Goal: Information Seeking & Learning: Learn about a topic

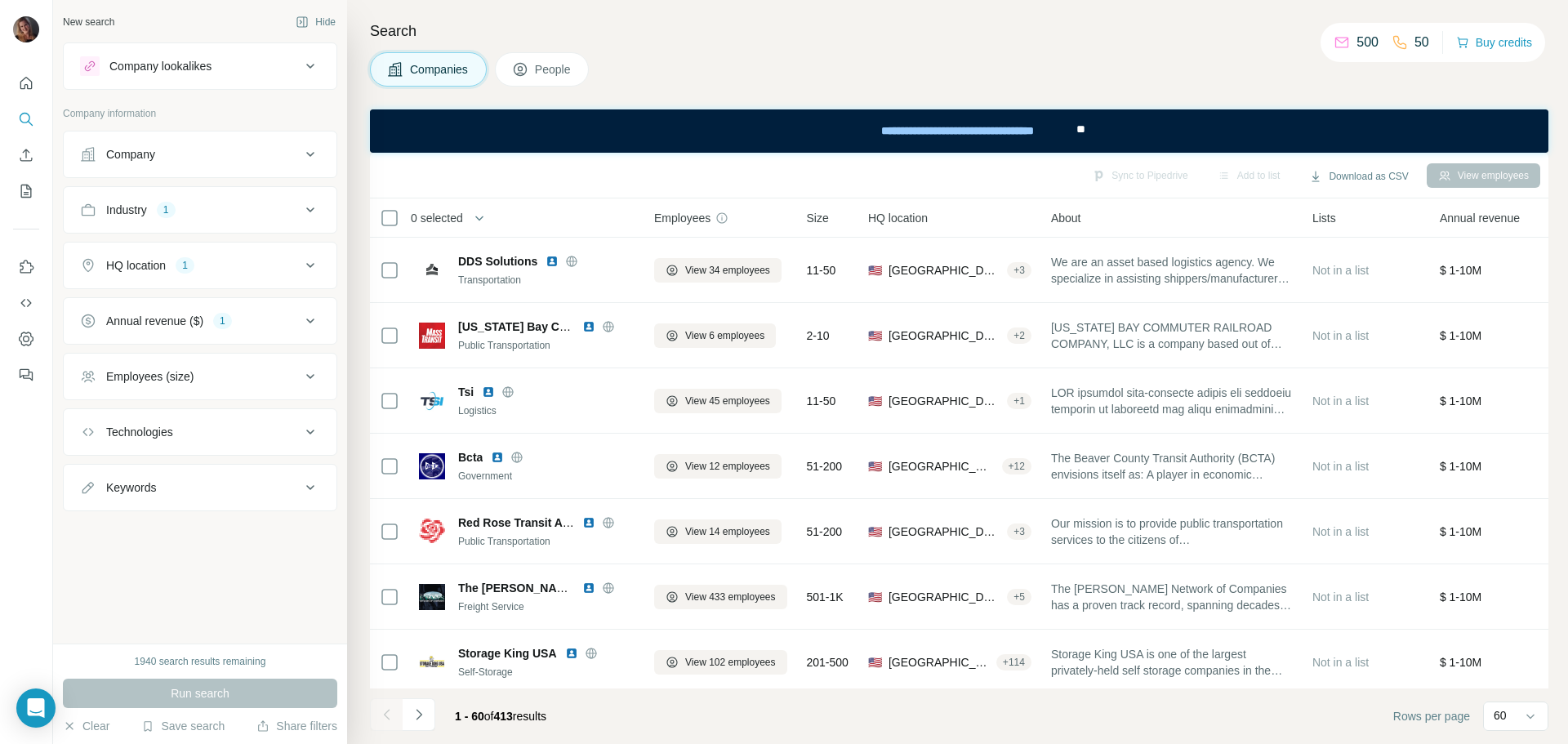
click at [247, 325] on div "Annual revenue ($) 1" at bounding box center [190, 320] width 220 height 16
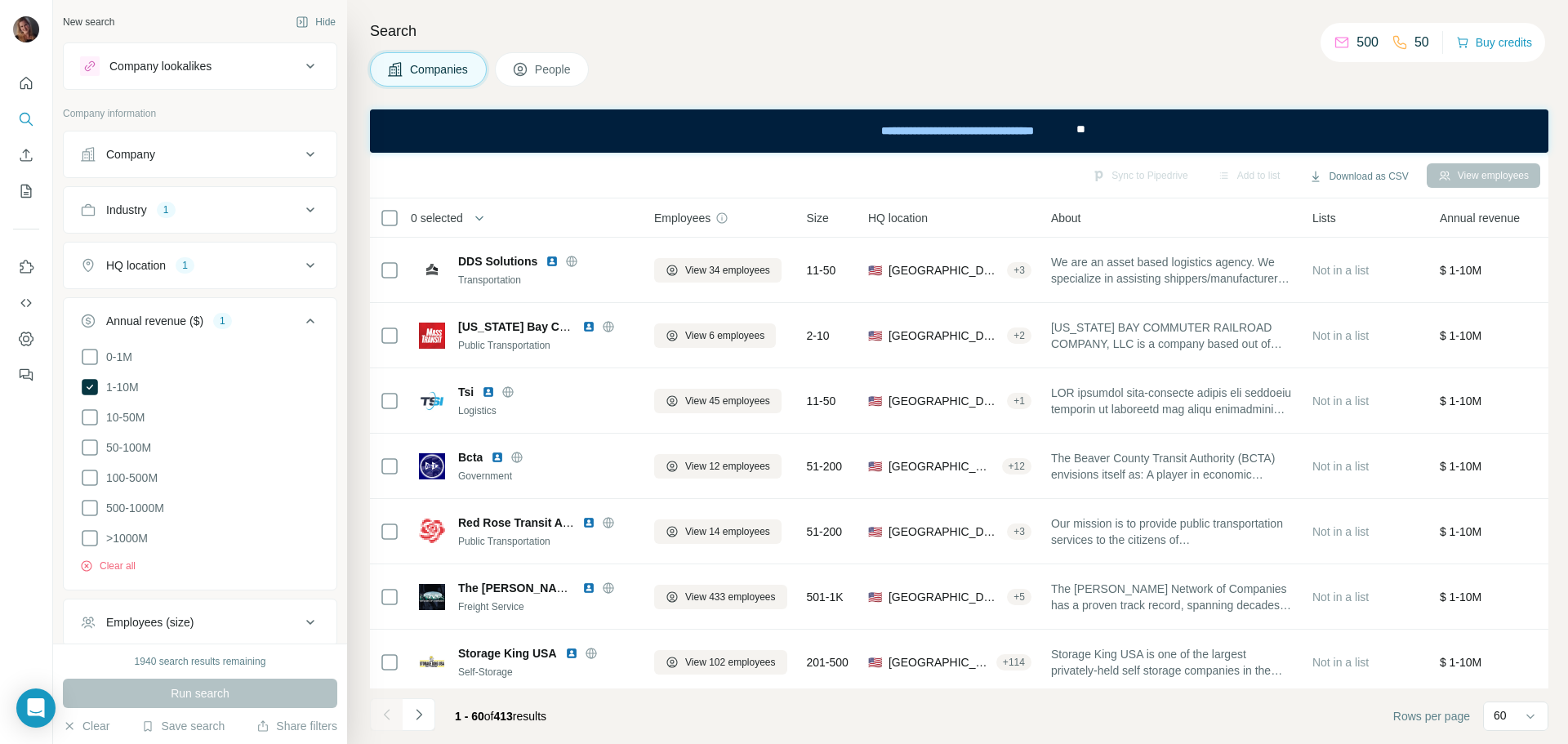
click at [245, 262] on div "HQ location 1" at bounding box center [190, 265] width 220 height 16
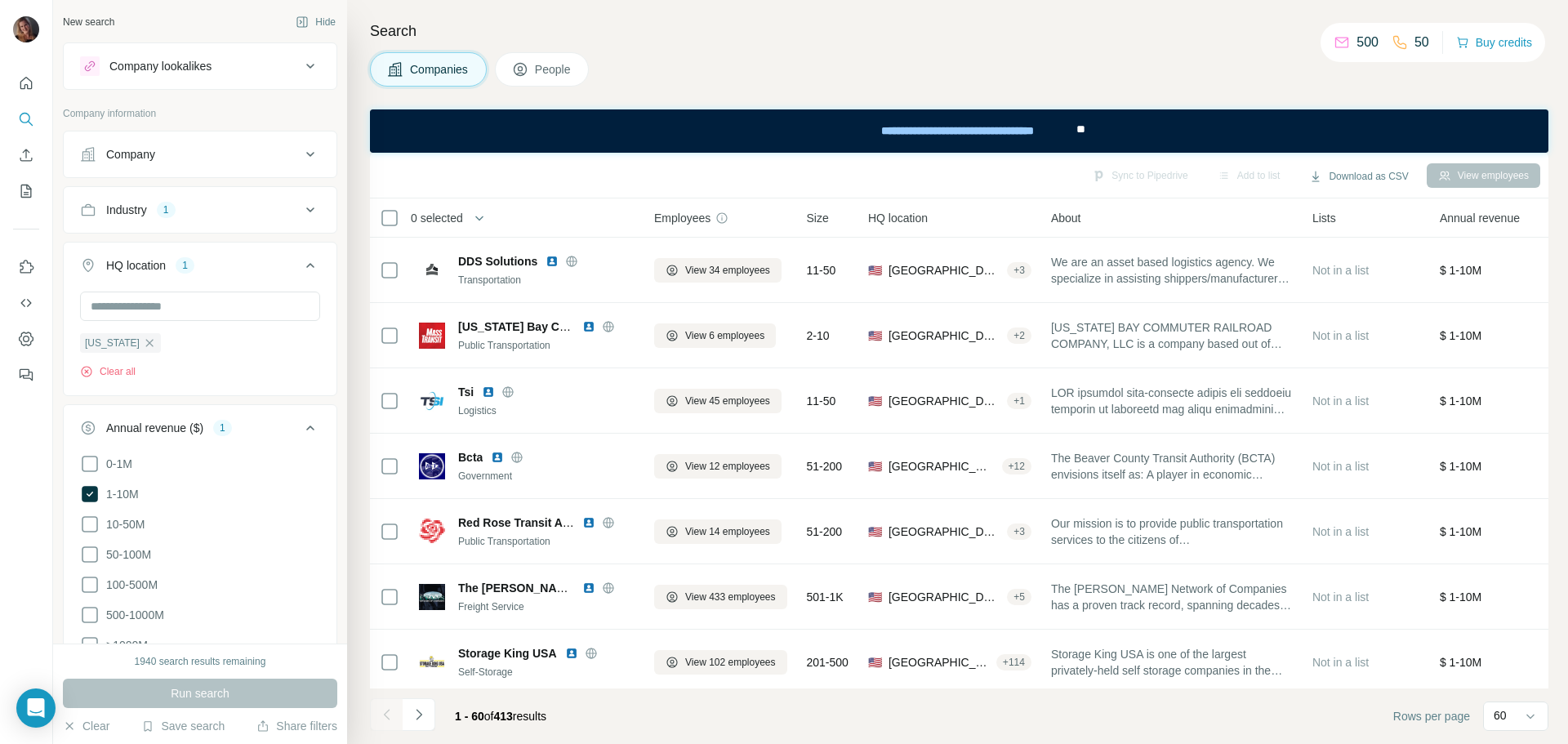
click at [234, 213] on div "Industry 1" at bounding box center [190, 209] width 220 height 16
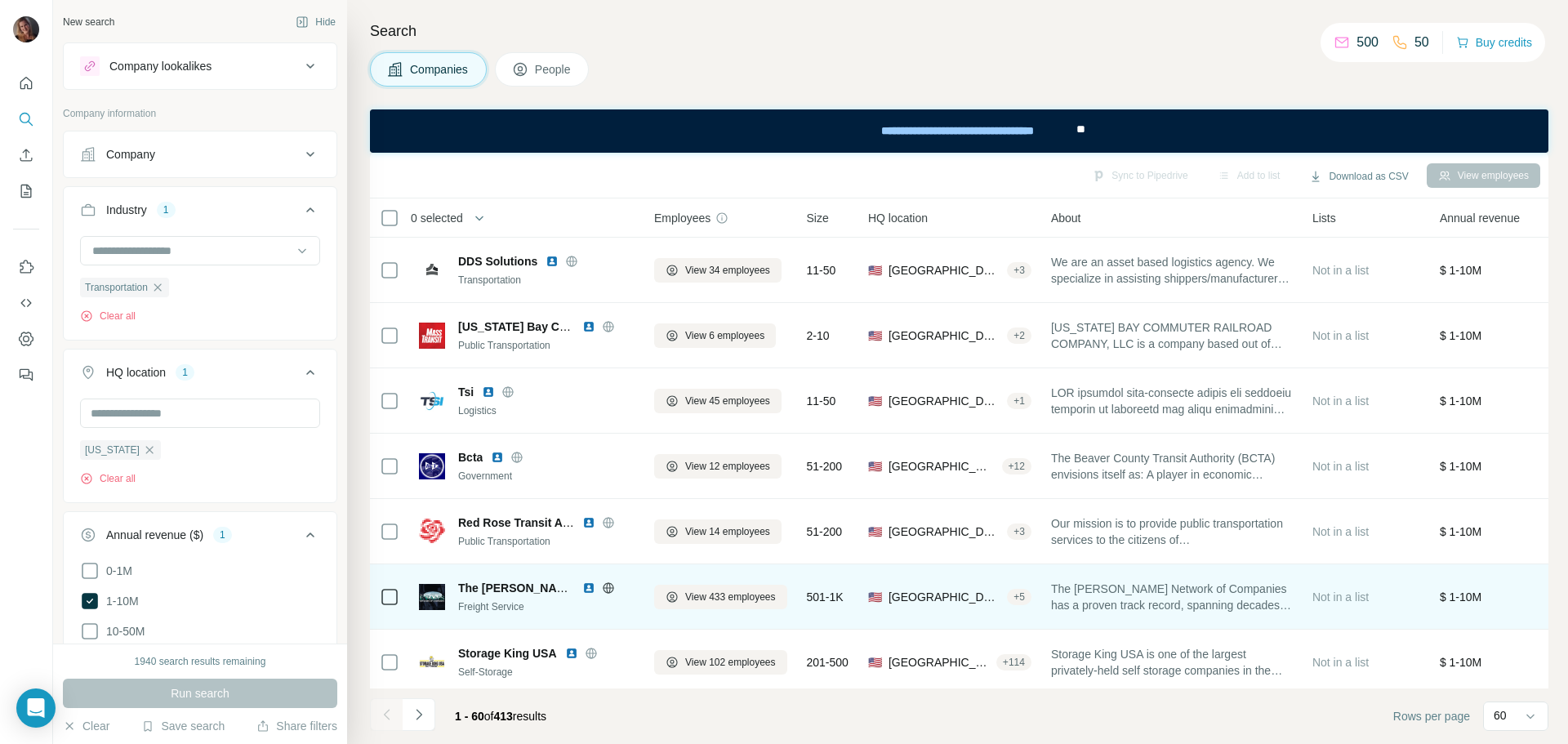
click at [1028, 595] on div "+ 5" at bounding box center [1019, 597] width 24 height 15
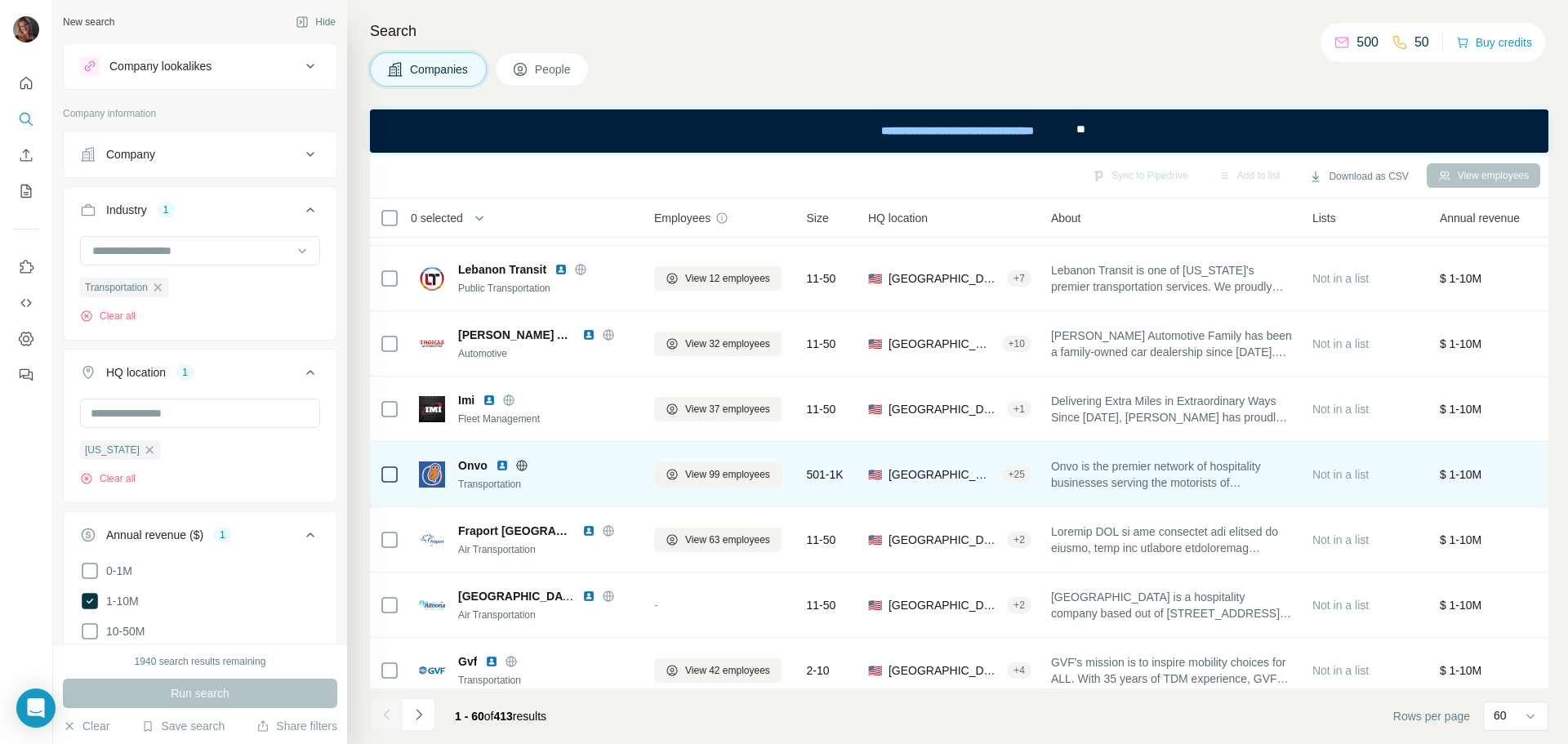
scroll to position [3477, 0]
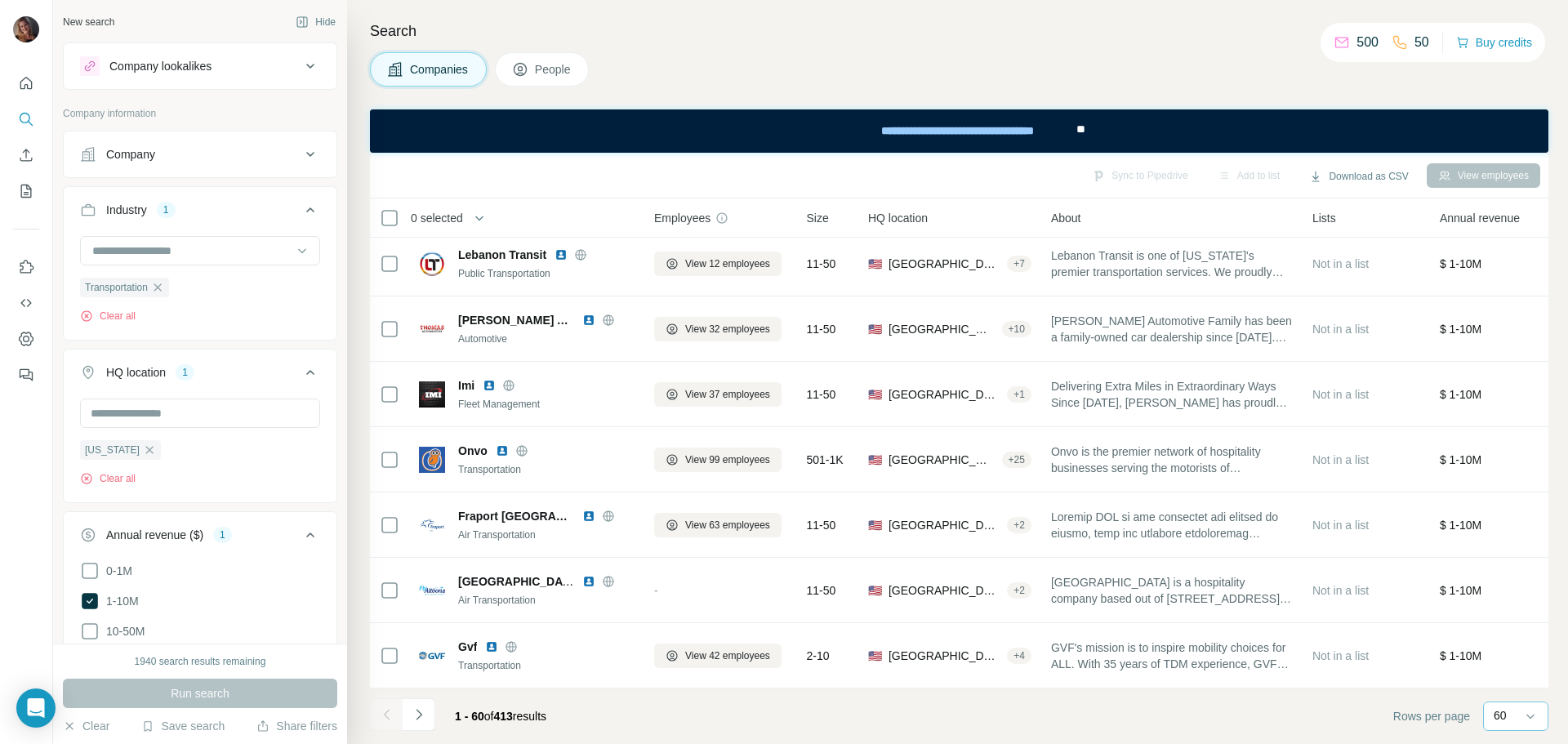
click at [1506, 712] on p "60" at bounding box center [1499, 715] width 13 height 16
click at [419, 712] on icon "Navigate to next page" at bounding box center [418, 714] width 16 height 16
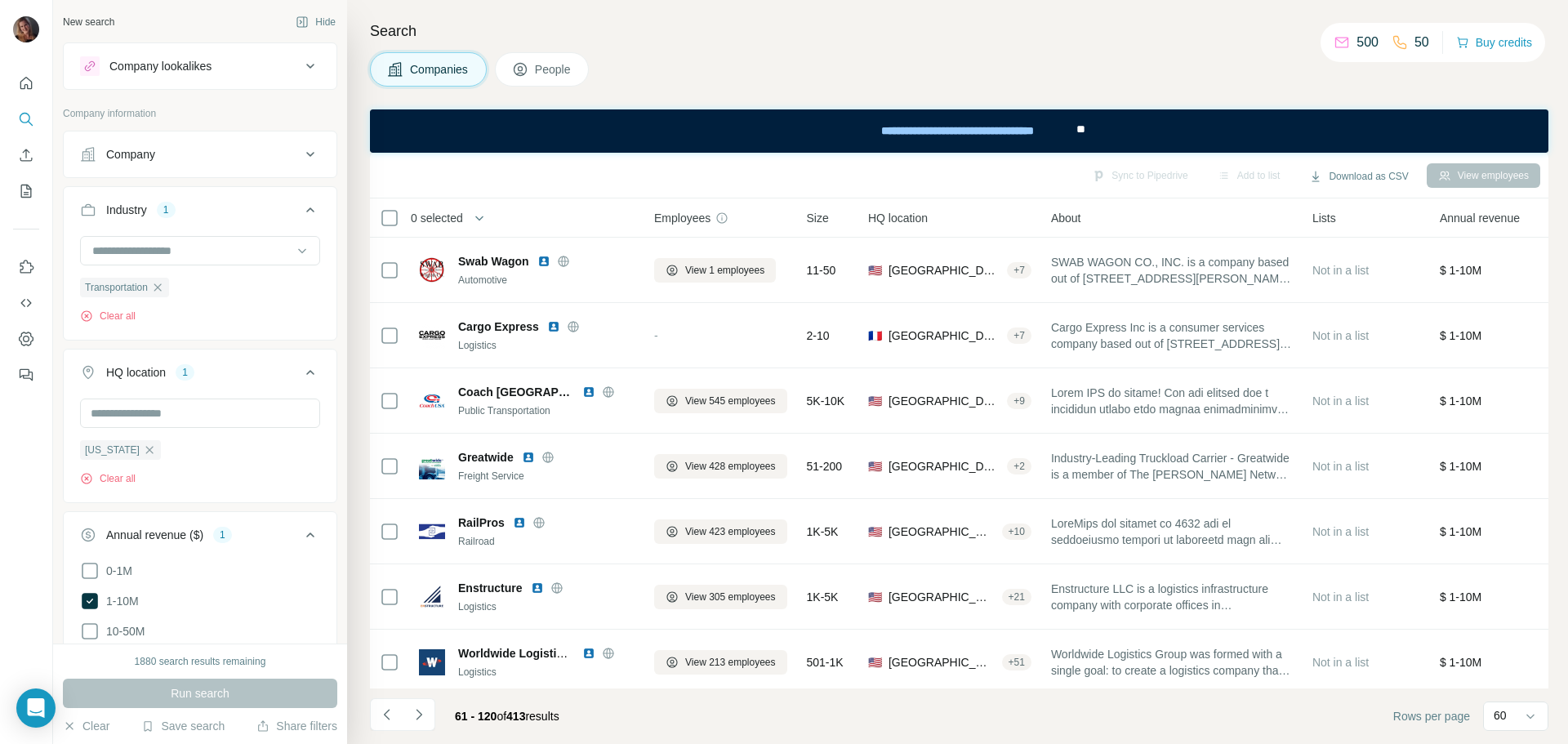
drag, startPoint x: 1554, startPoint y: 301, endPoint x: 1566, endPoint y: 302, distance: 12.0
click at [1555, 301] on div "Search Companies People Sync to Pipedrive Add to list Download as CSV View empl…" at bounding box center [958, 372] width 1221 height 744
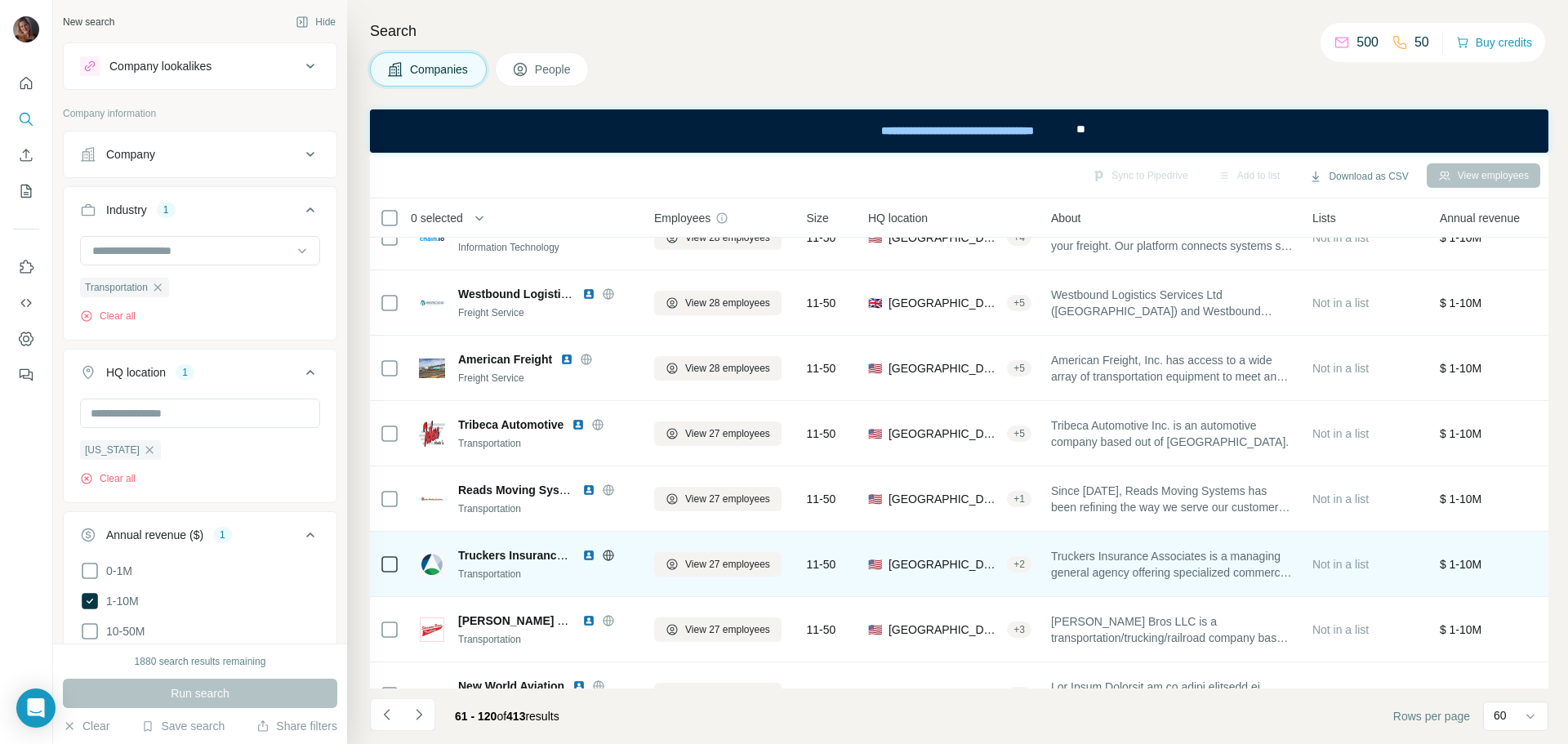
scroll to position [3477, 0]
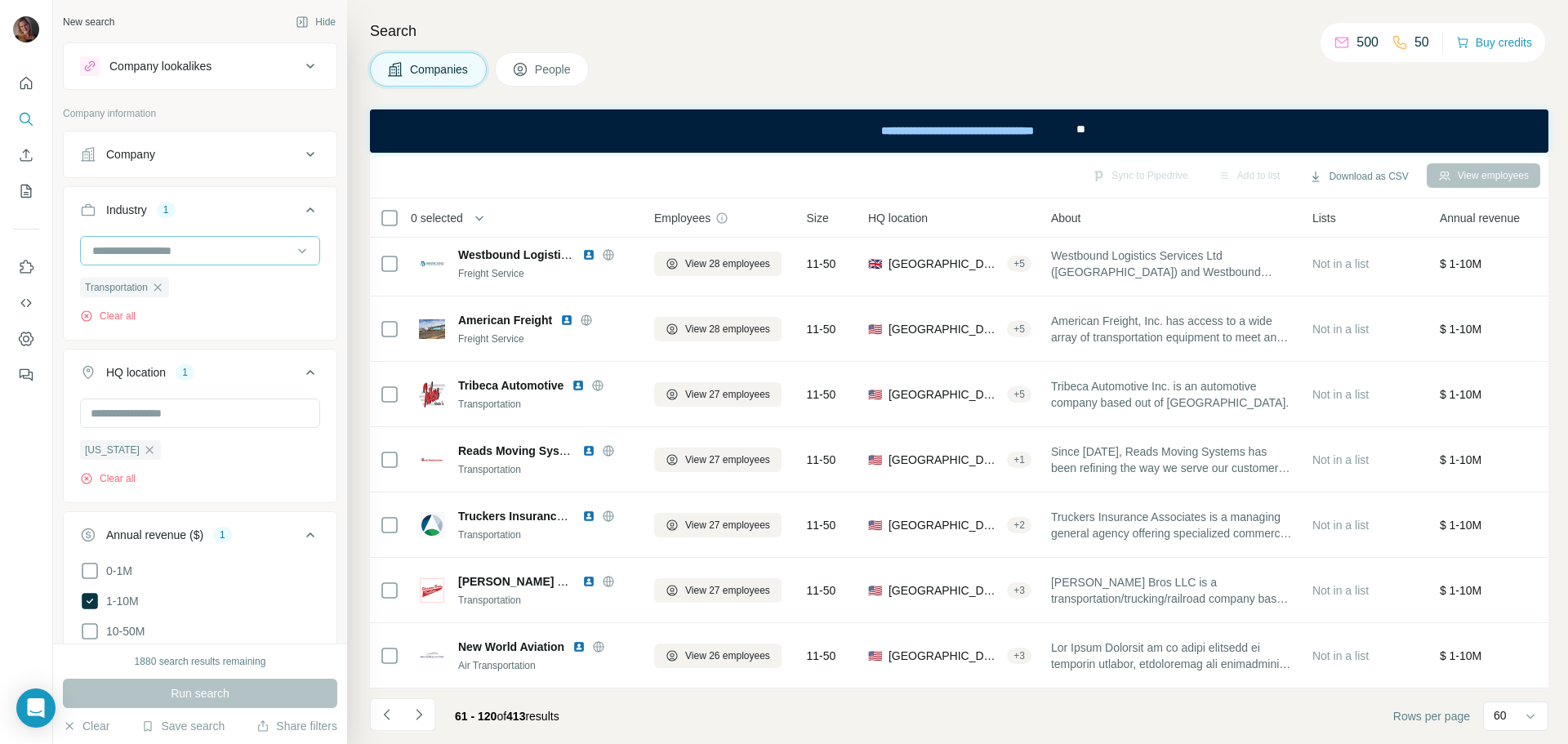
click at [185, 257] on input at bounding box center [191, 251] width 201 height 18
type input "*******"
click at [196, 283] on div "Freight Service" at bounding box center [194, 287] width 200 height 16
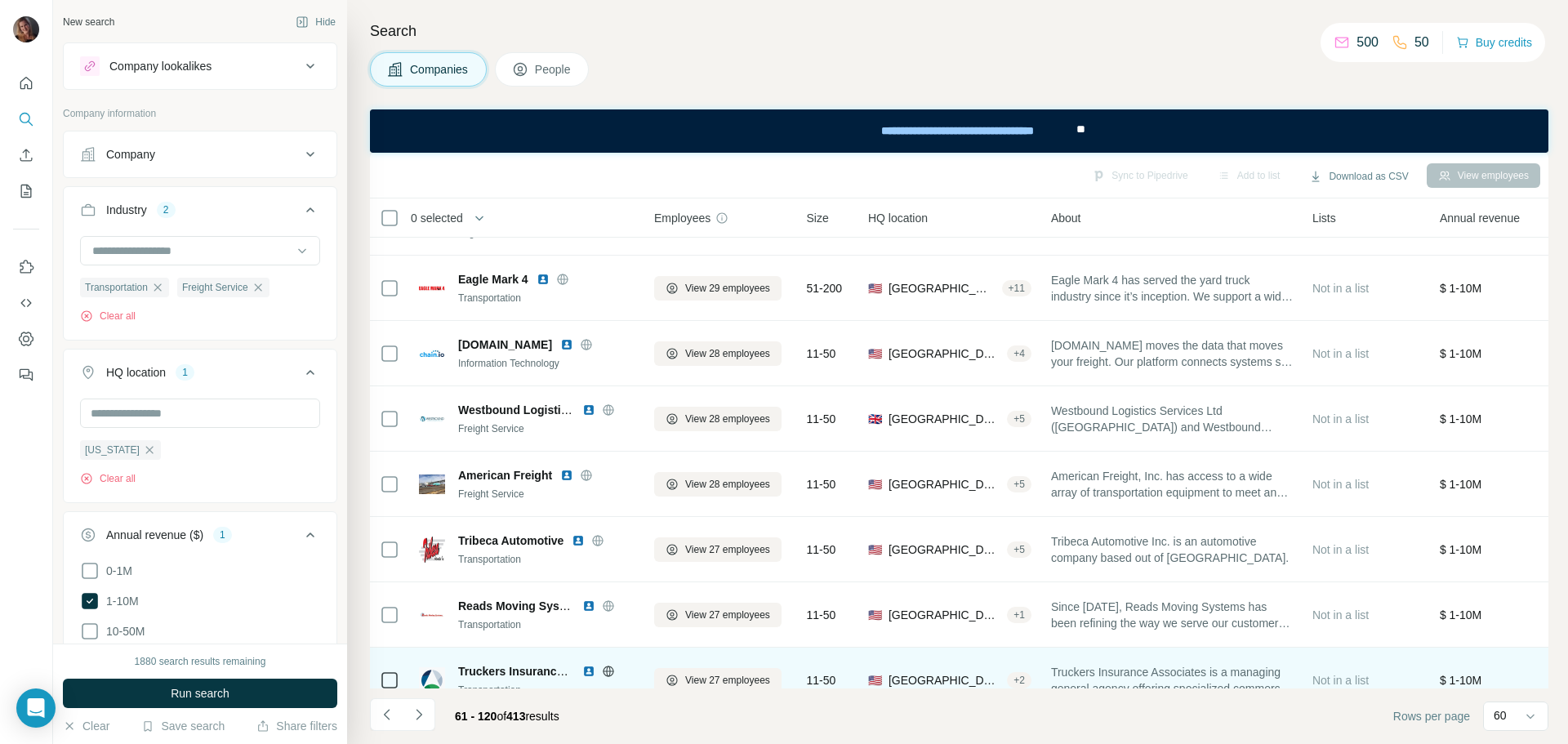
scroll to position [3477, 0]
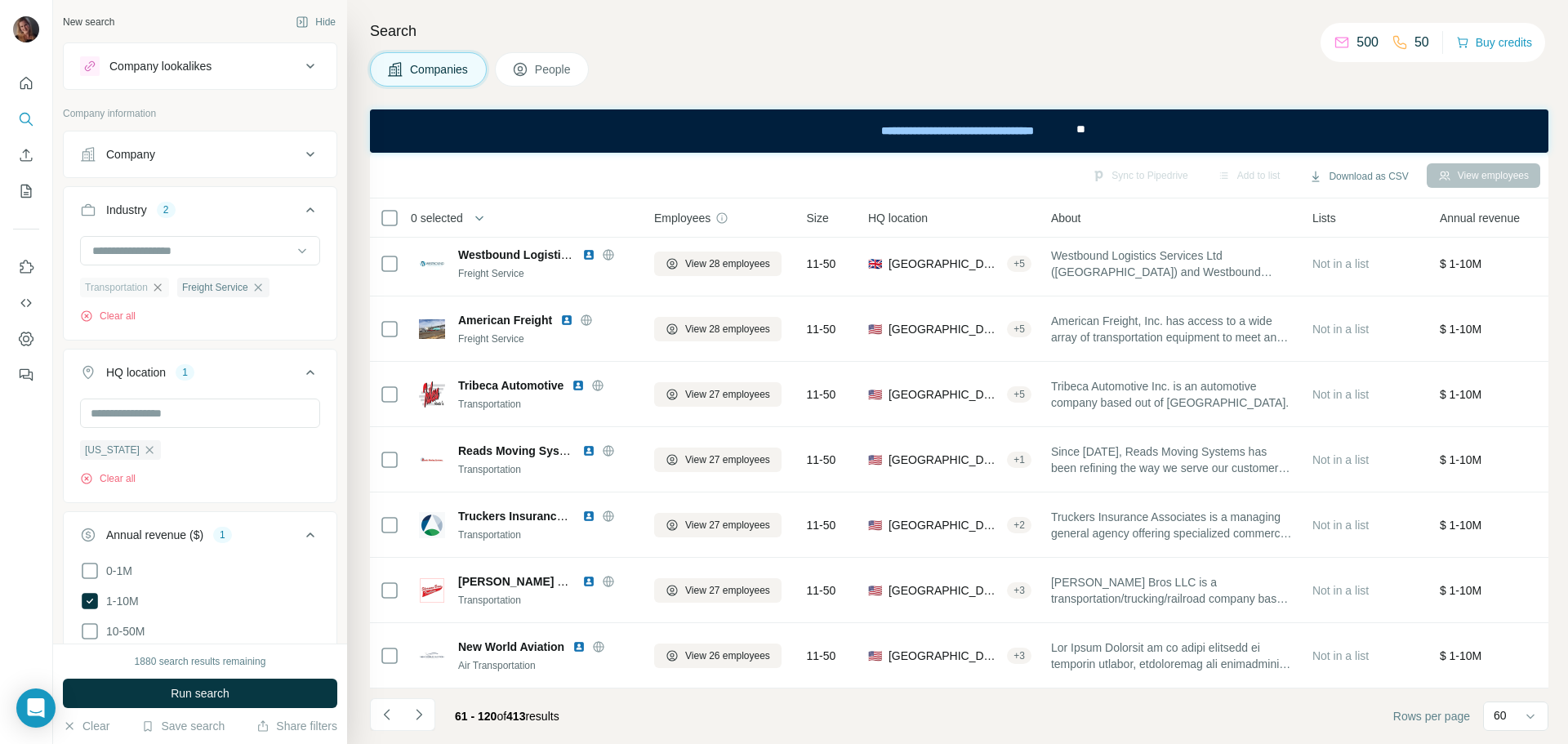
click at [164, 289] on icon "button" at bounding box center [157, 287] width 13 height 13
click at [95, 603] on icon at bounding box center [90, 600] width 16 height 16
click at [95, 629] on icon at bounding box center [90, 631] width 20 height 20
click at [260, 688] on button "Run search" at bounding box center [200, 693] width 275 height 29
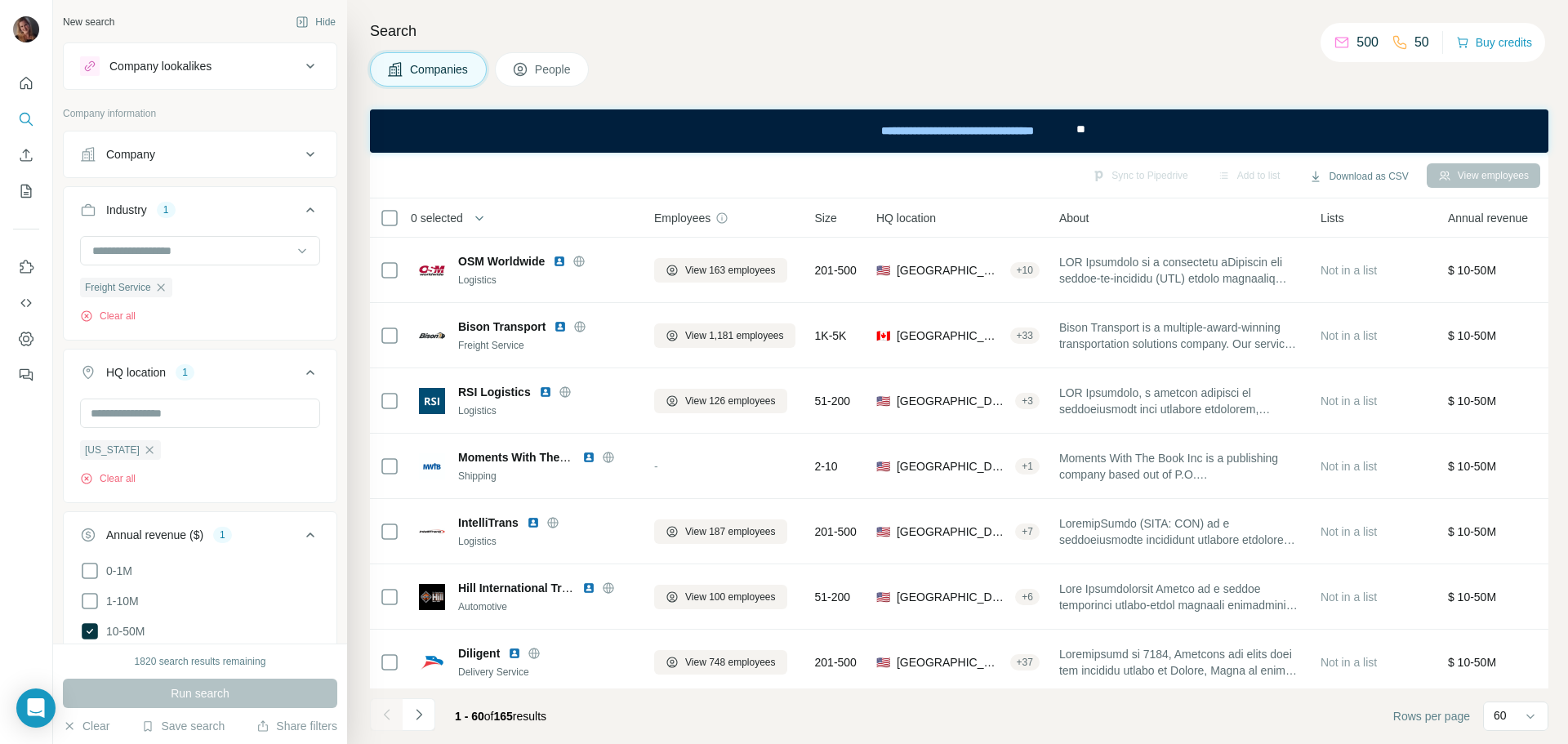
drag, startPoint x: 96, startPoint y: 605, endPoint x: 171, endPoint y: 672, distance: 100.6
click at [96, 605] on icon at bounding box center [90, 601] width 20 height 20
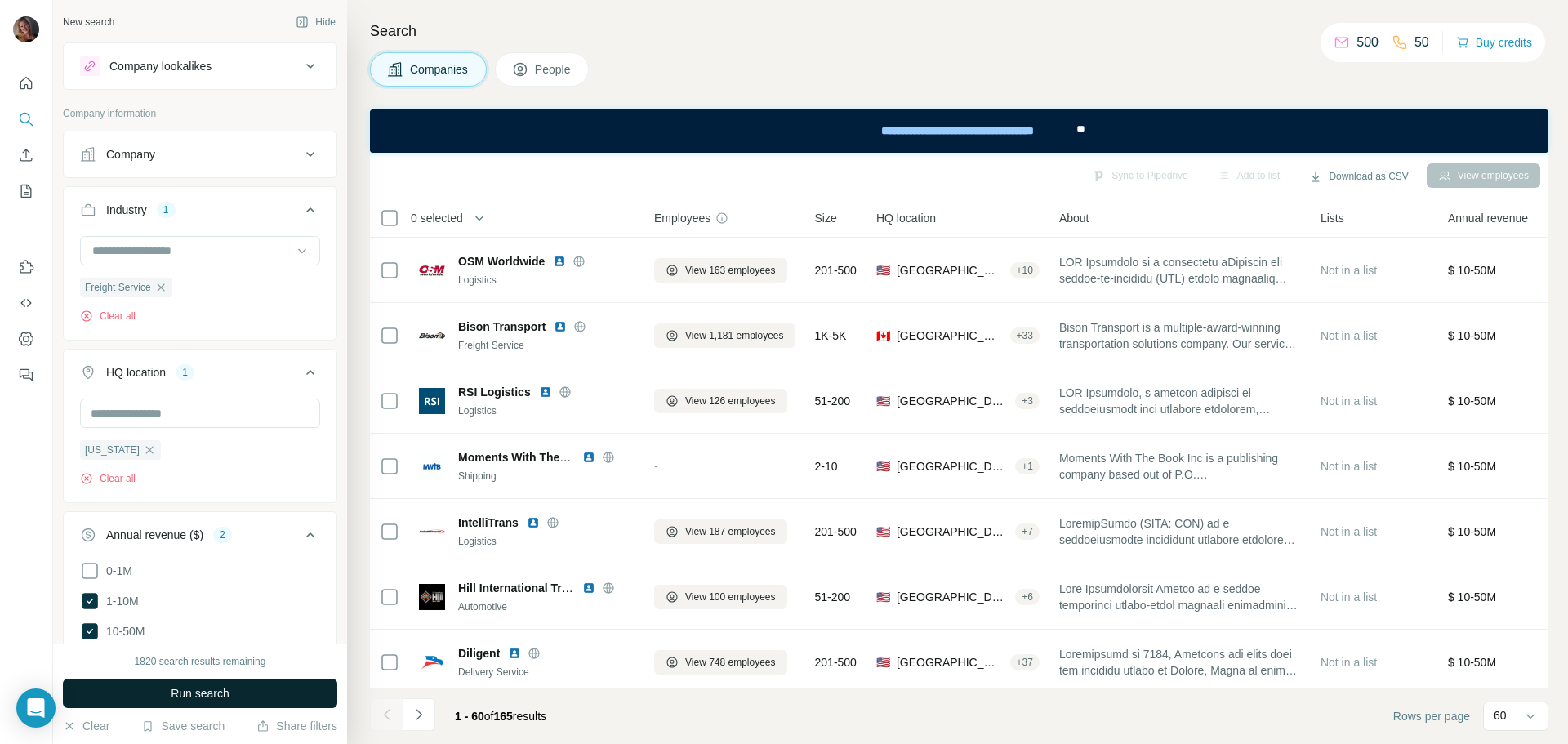
click at [185, 700] on span "Run search" at bounding box center [200, 693] width 59 height 16
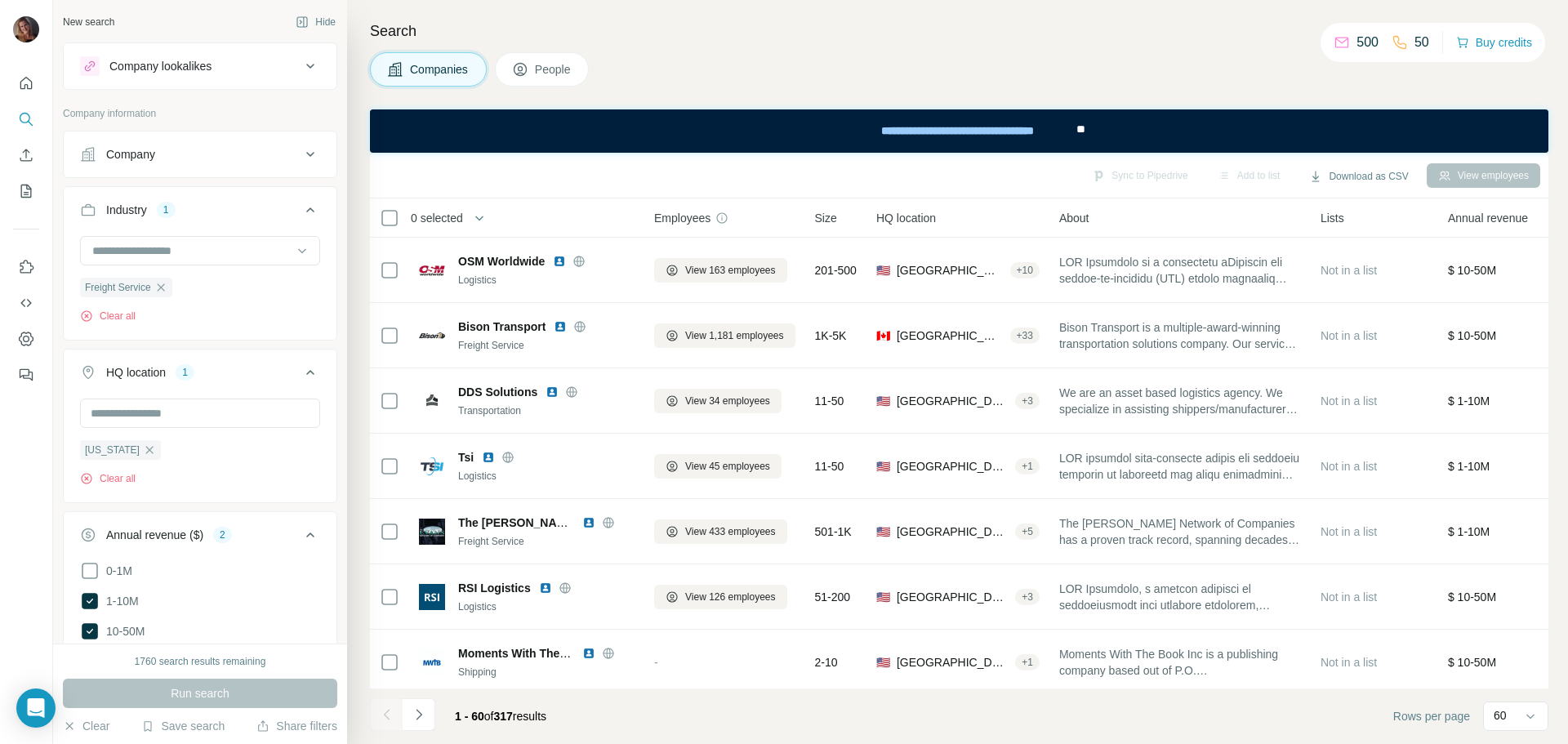
drag, startPoint x: 84, startPoint y: 606, endPoint x: 119, endPoint y: 671, distance: 73.8
click at [84, 606] on icon at bounding box center [90, 600] width 16 height 16
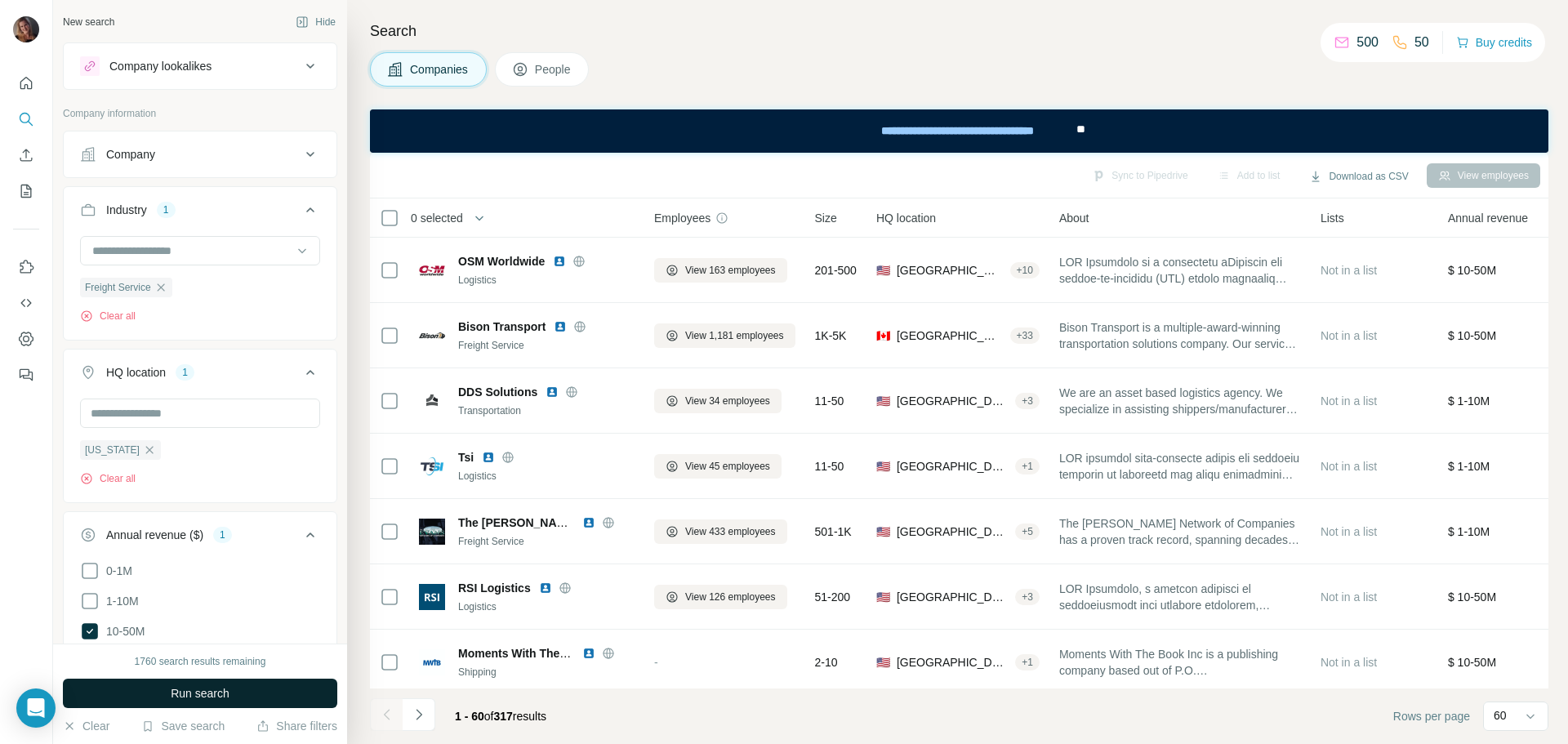
click at [151, 685] on button "Run search" at bounding box center [200, 693] width 275 height 29
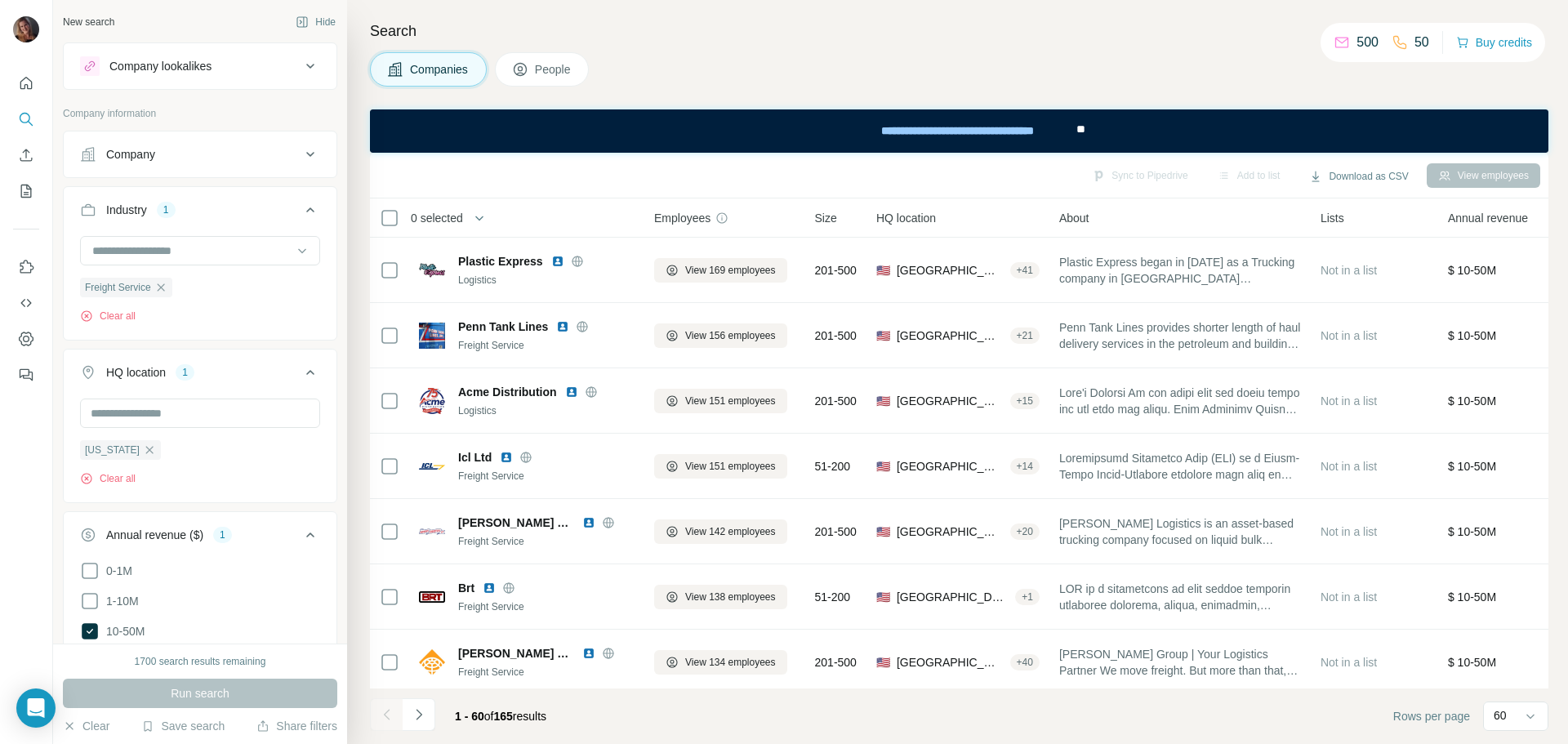
scroll to position [2532, 0]
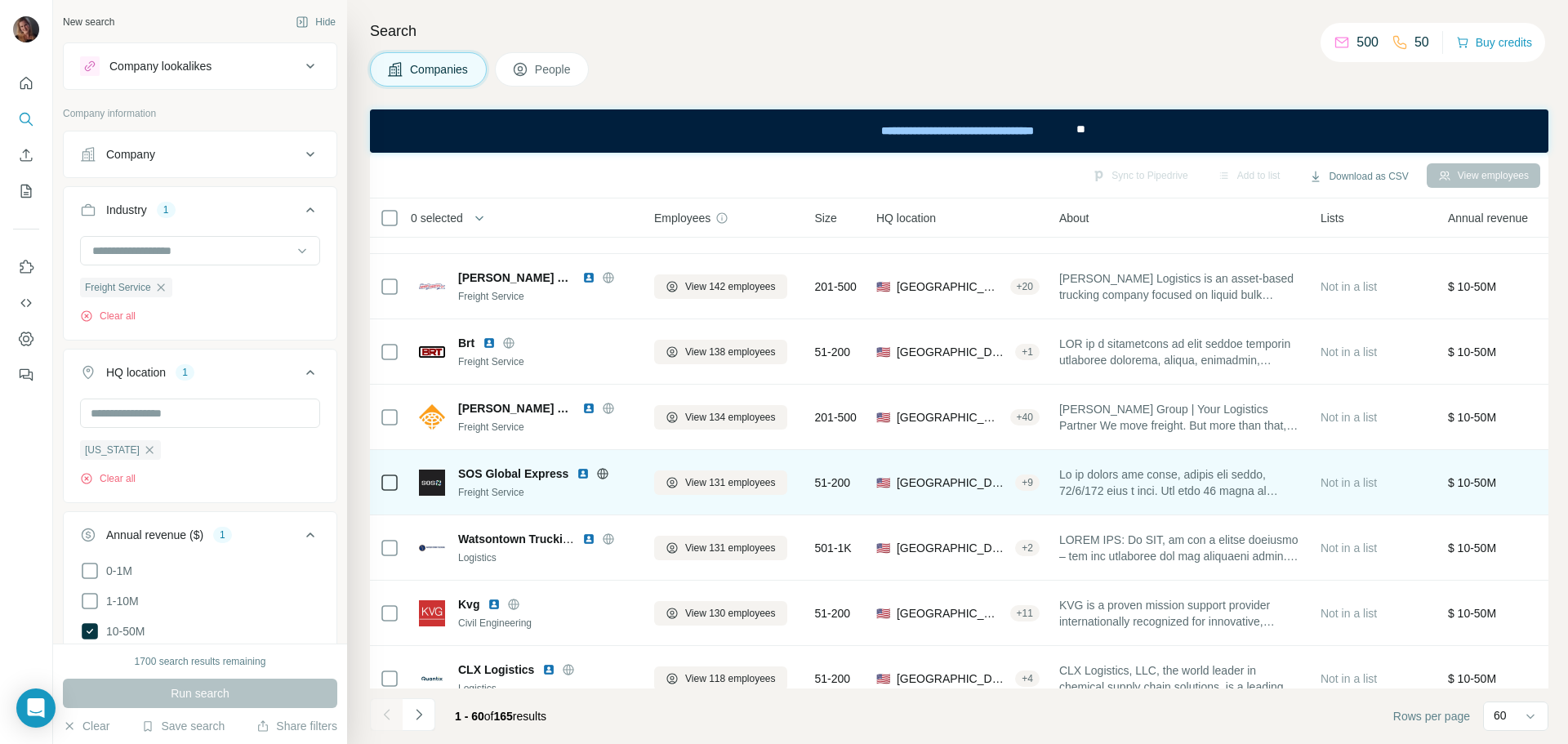
click at [1034, 485] on div "+ 9" at bounding box center [1027, 482] width 24 height 15
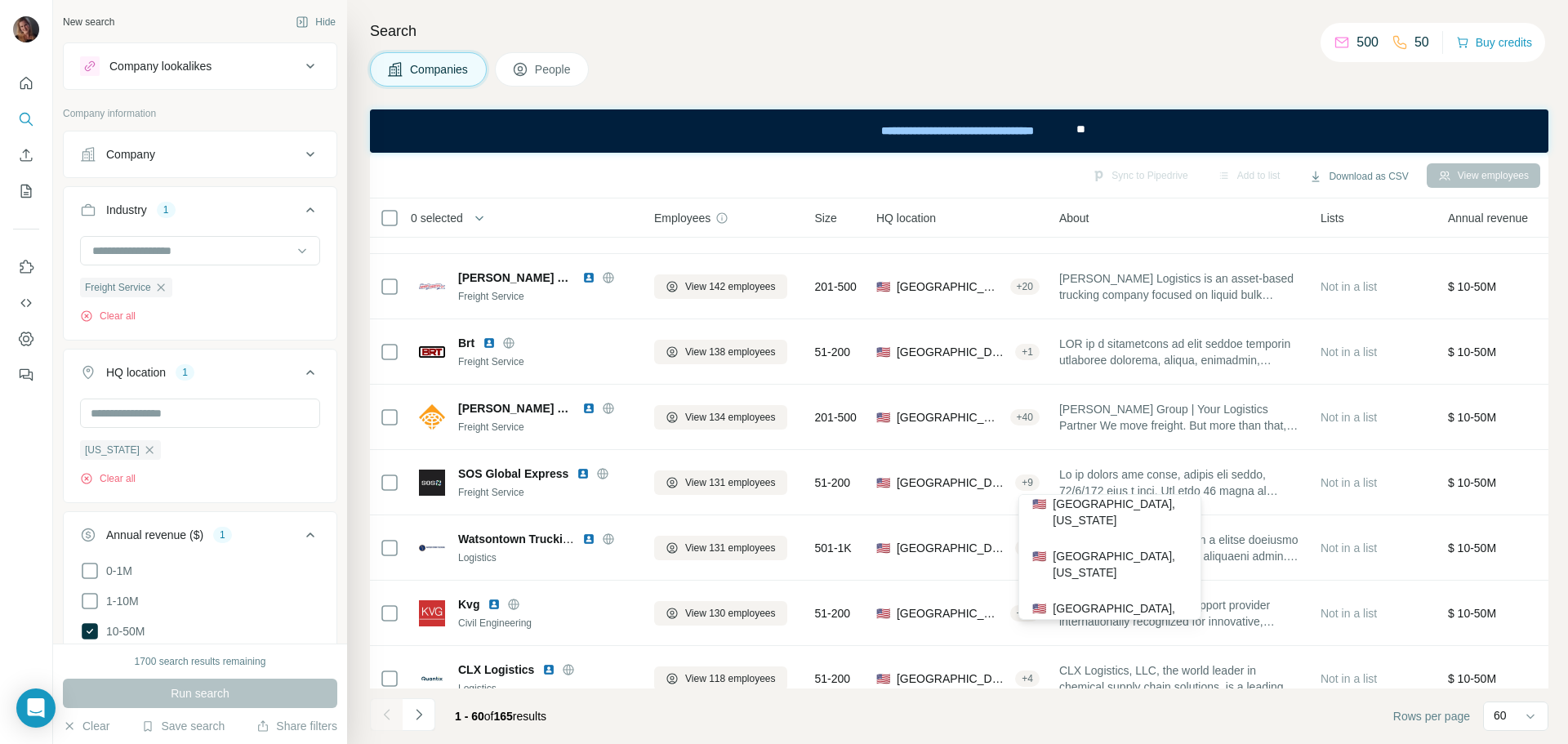
scroll to position [245, 0]
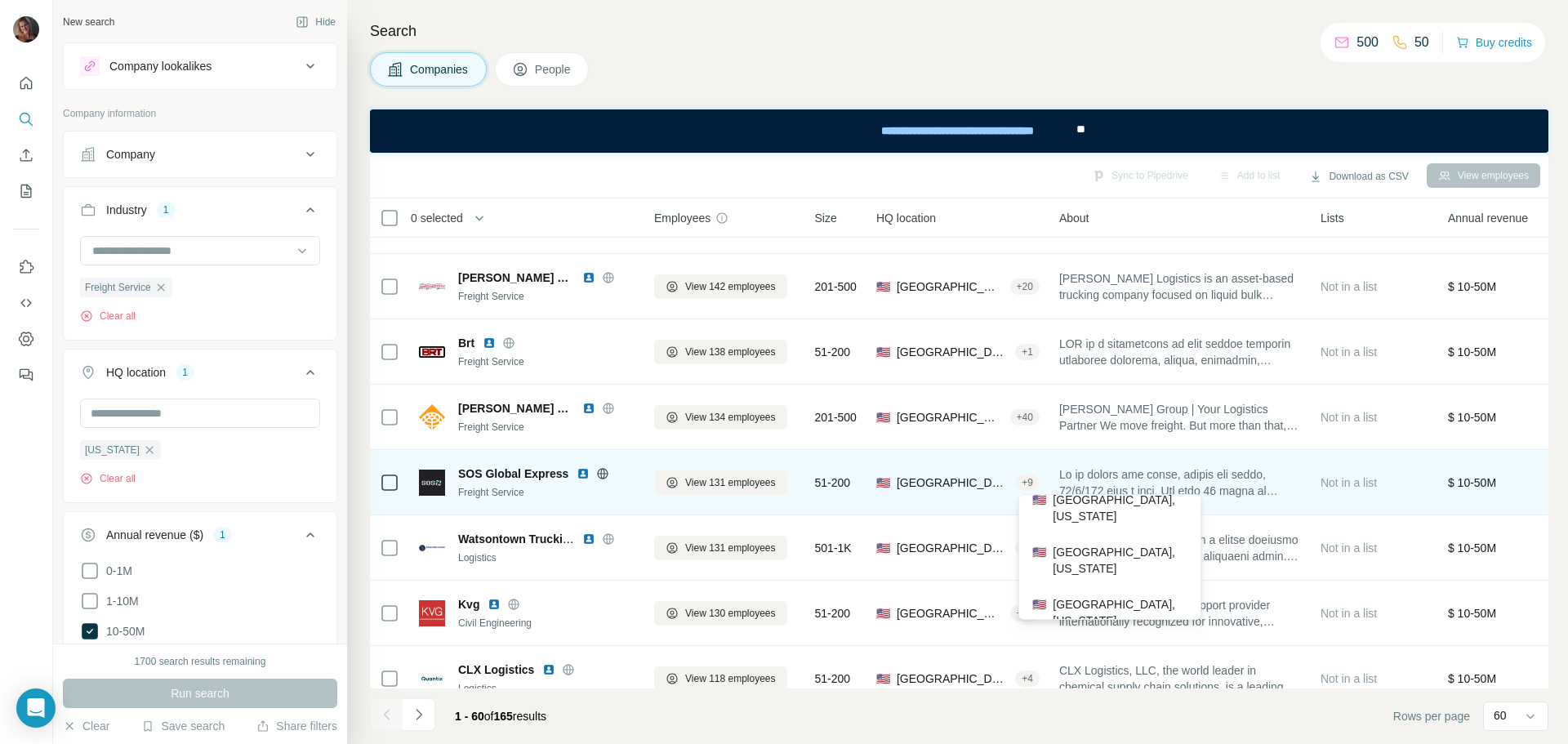
click at [977, 497] on div "🇺🇸 [GEOGRAPHIC_DATA], [US_STATE] + 9" at bounding box center [958, 482] width 164 height 45
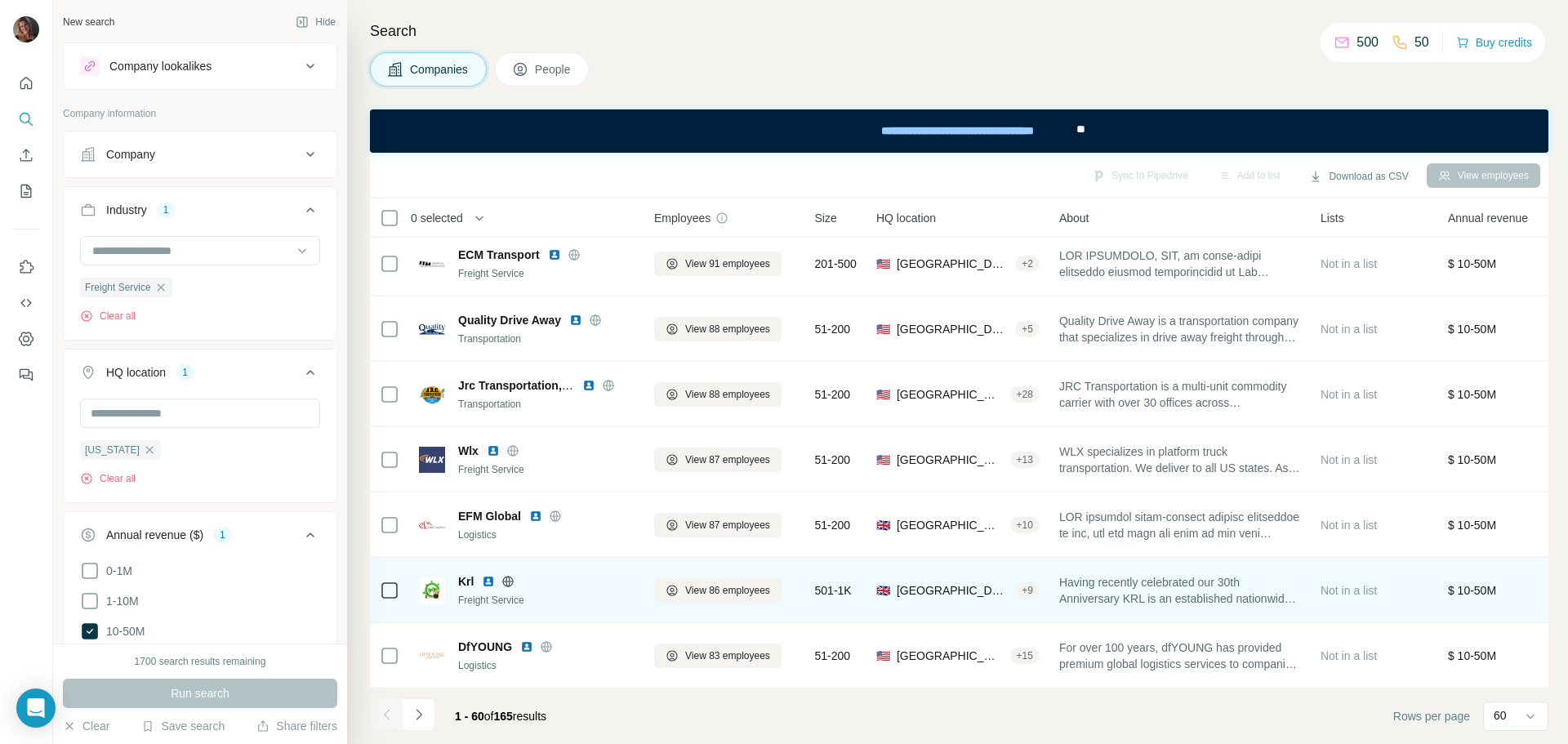
scroll to position [3477, 0]
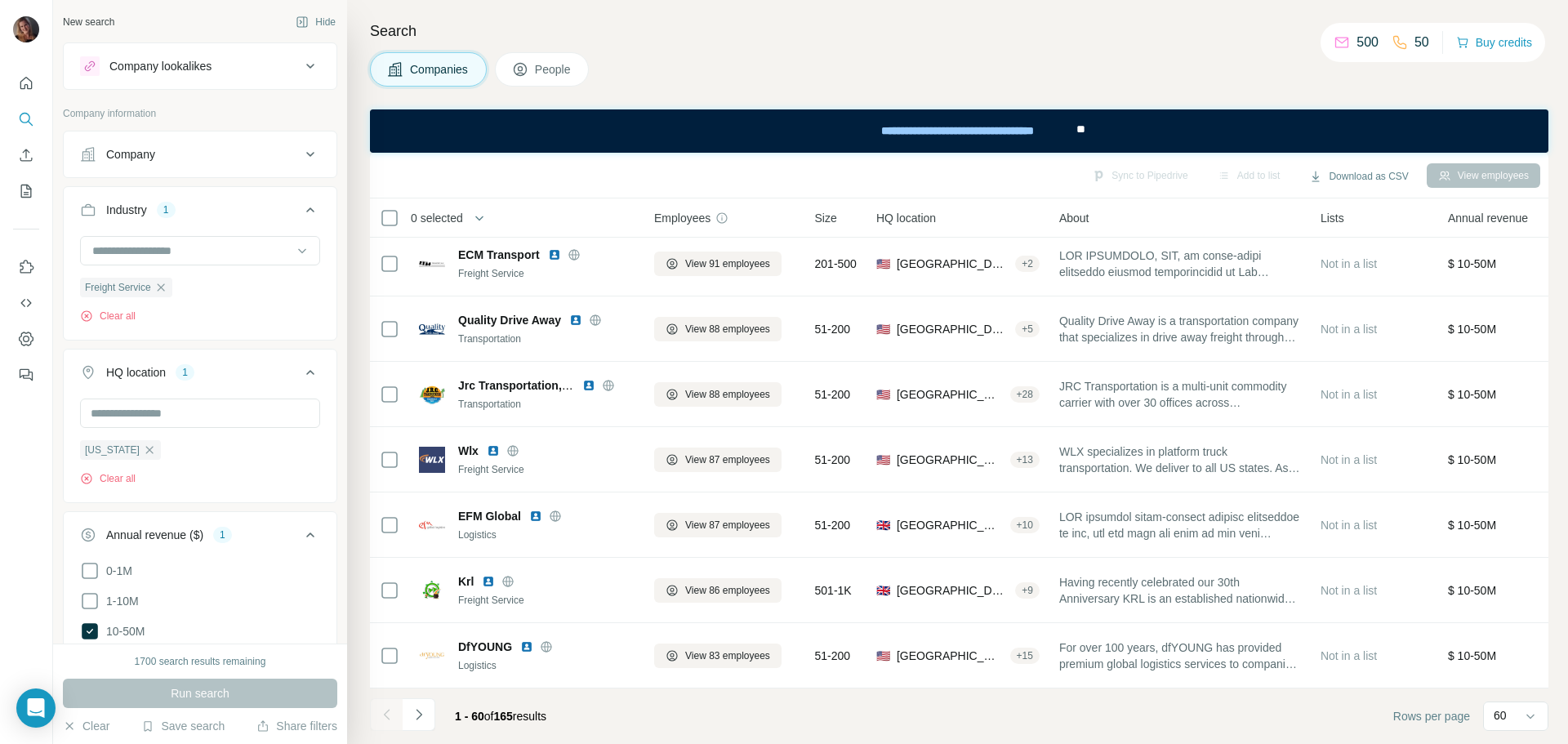
drag, startPoint x: 414, startPoint y: 710, endPoint x: 426, endPoint y: 716, distance: 13.4
click at [414, 710] on icon "Navigate to next page" at bounding box center [418, 714] width 16 height 16
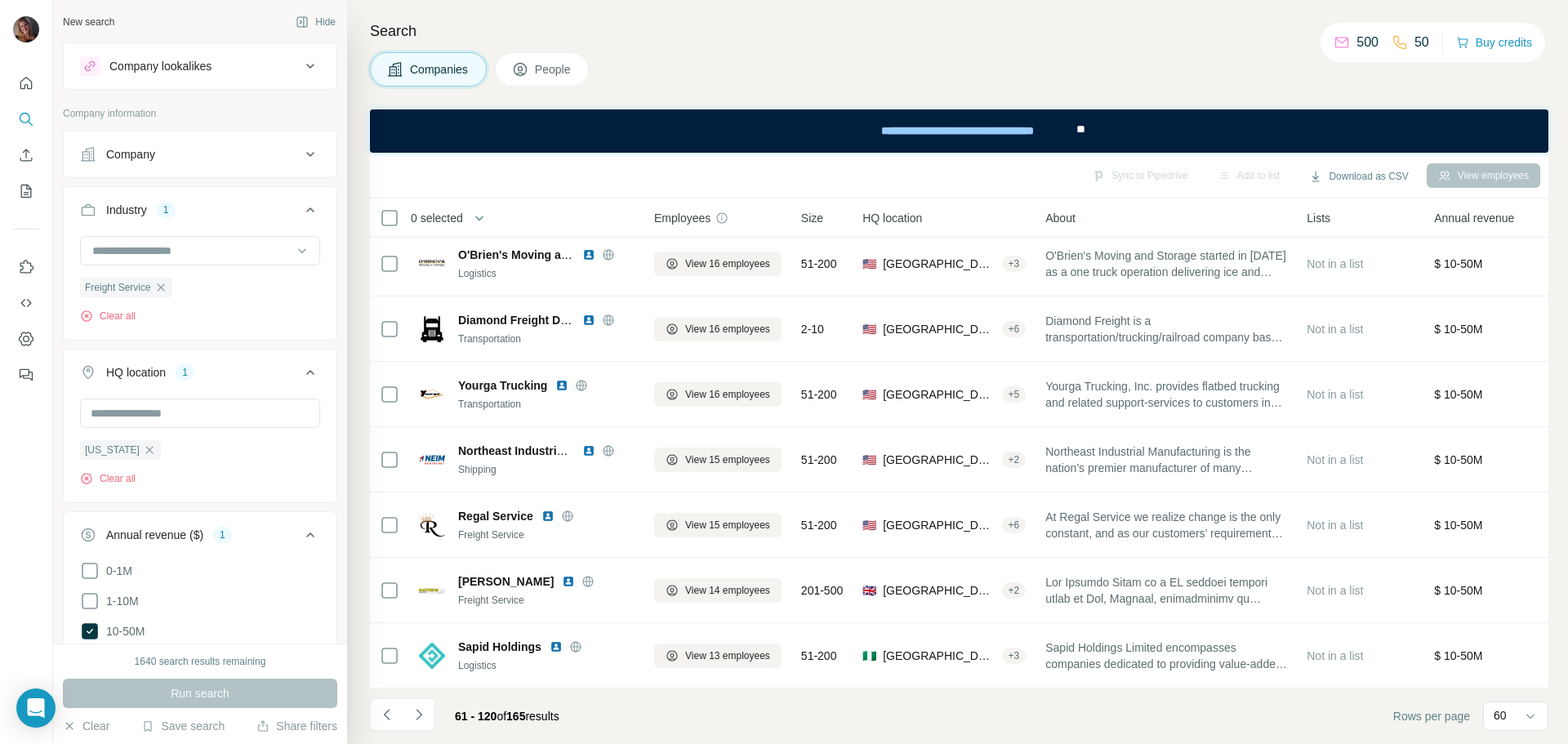
click at [419, 721] on icon "Navigate to next page" at bounding box center [418, 714] width 16 height 16
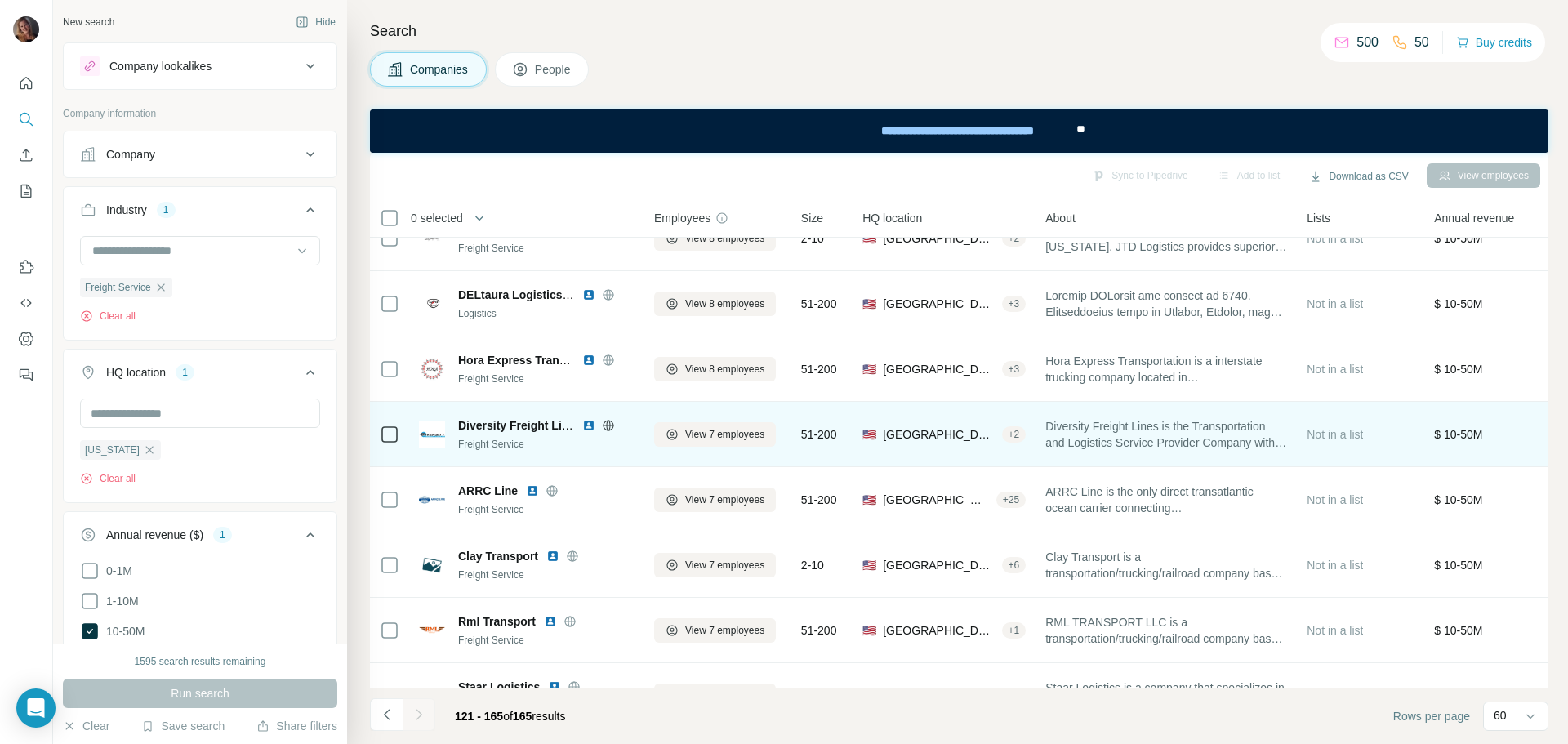
scroll to position [572, 0]
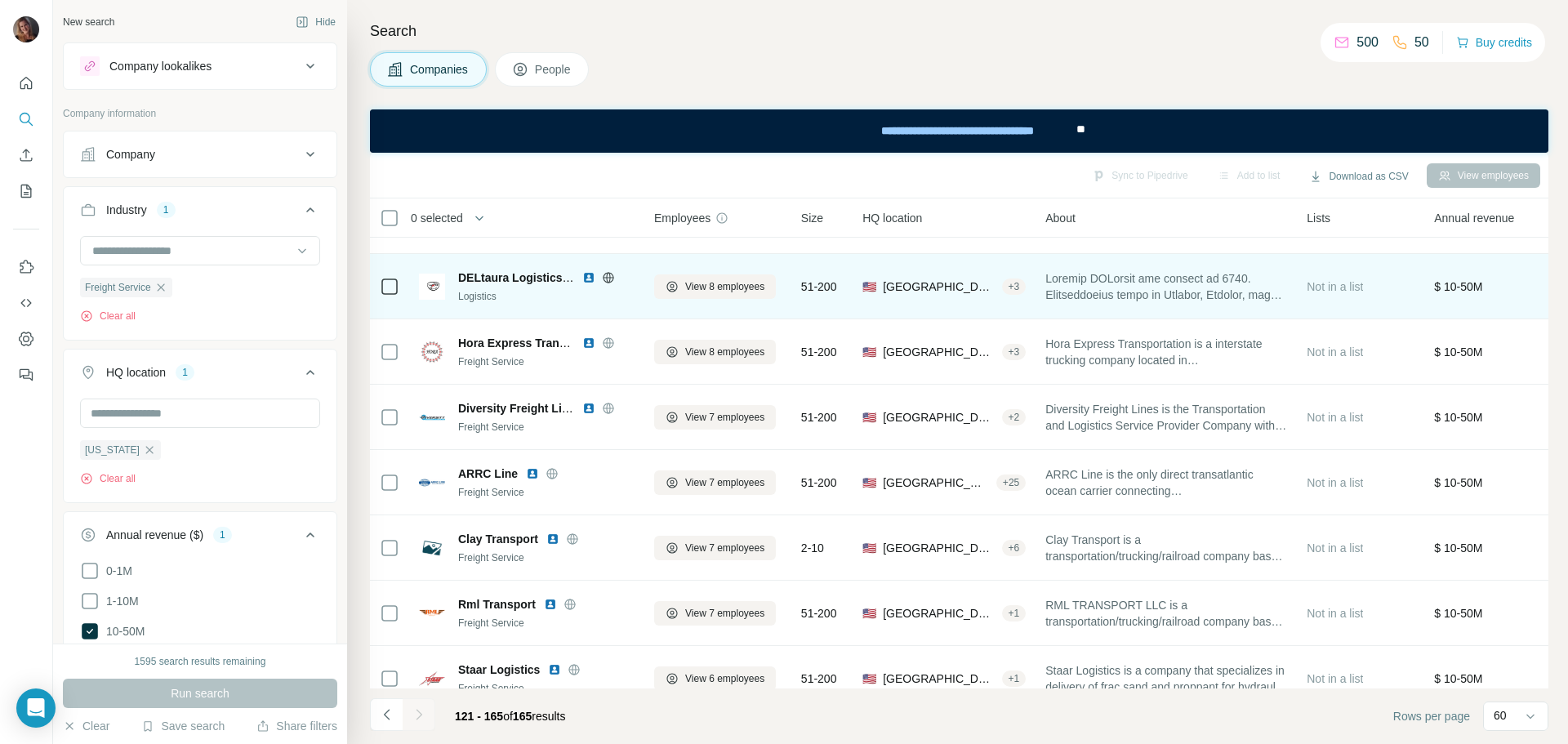
click at [1019, 282] on div "+ 3" at bounding box center [1014, 286] width 24 height 15
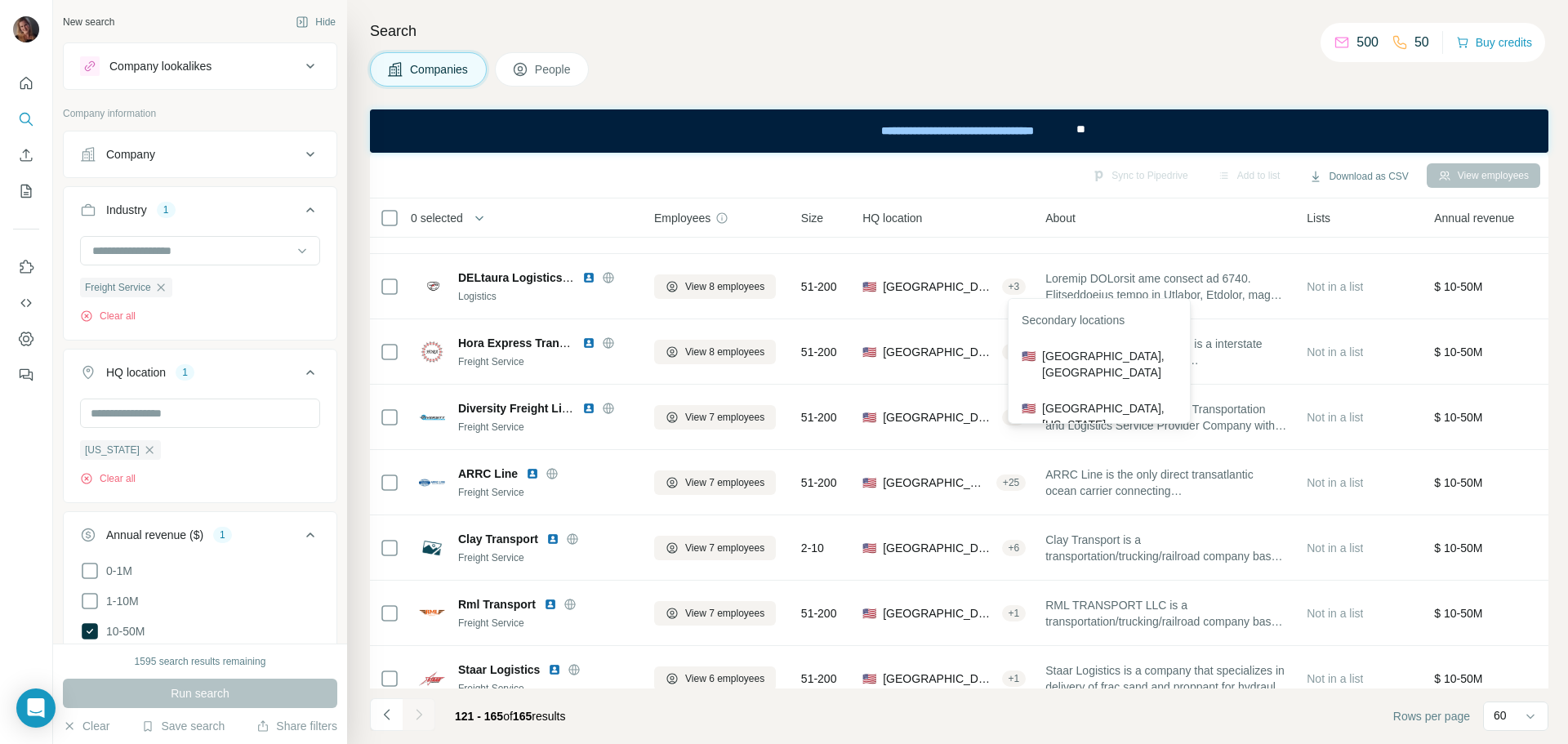
scroll to position [71, 0]
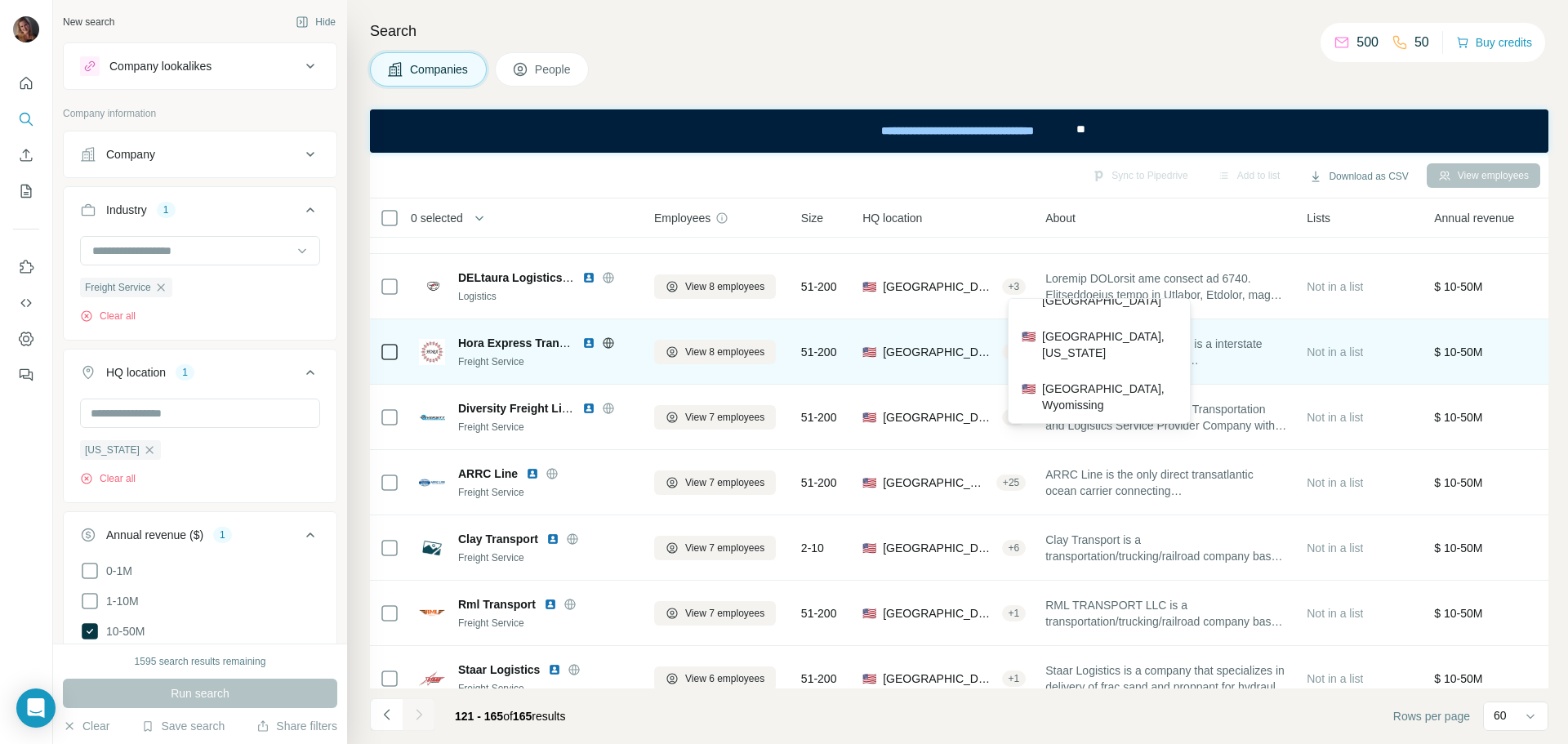
click at [1356, 353] on span "Not in a list" at bounding box center [1334, 351] width 56 height 13
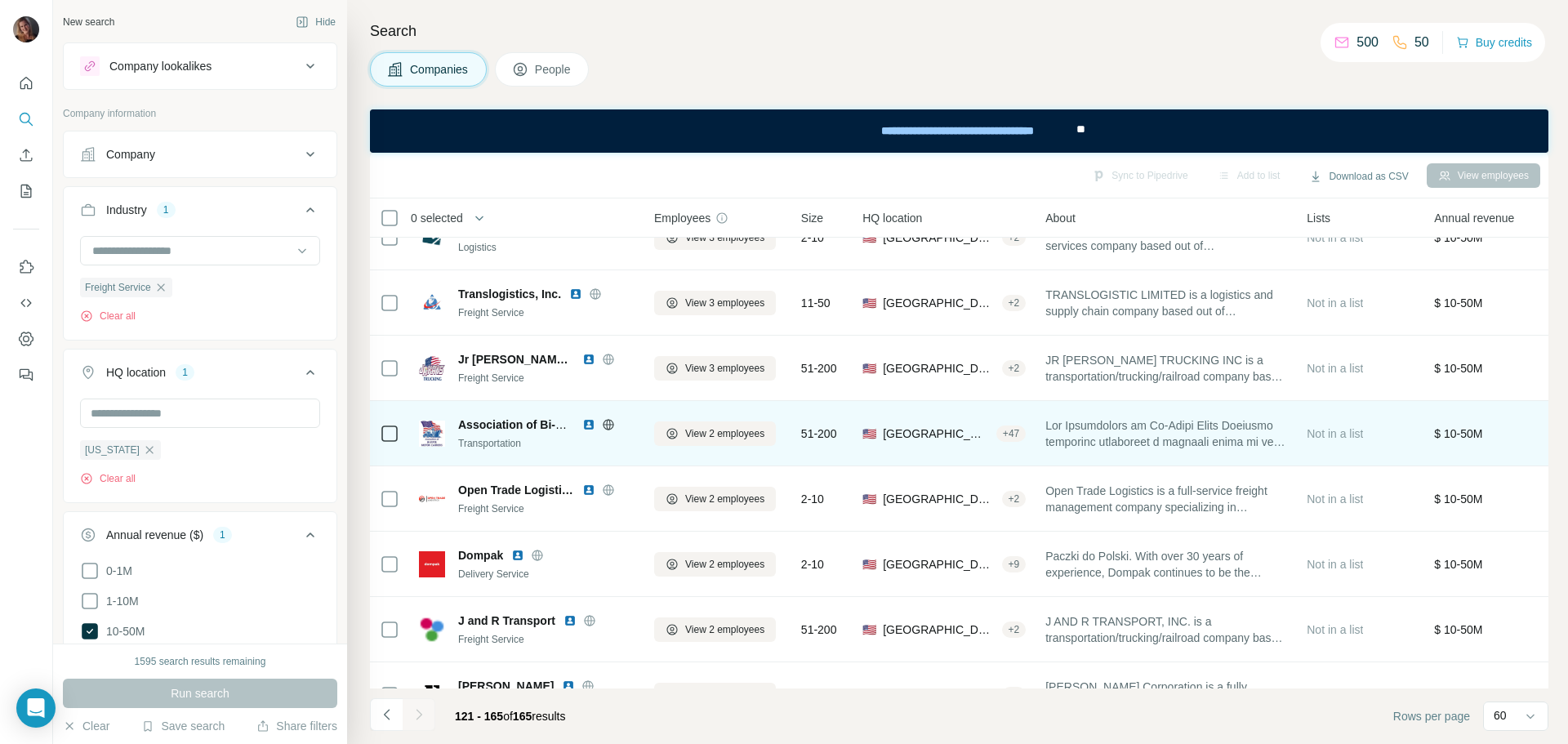
scroll to position [1388, 0]
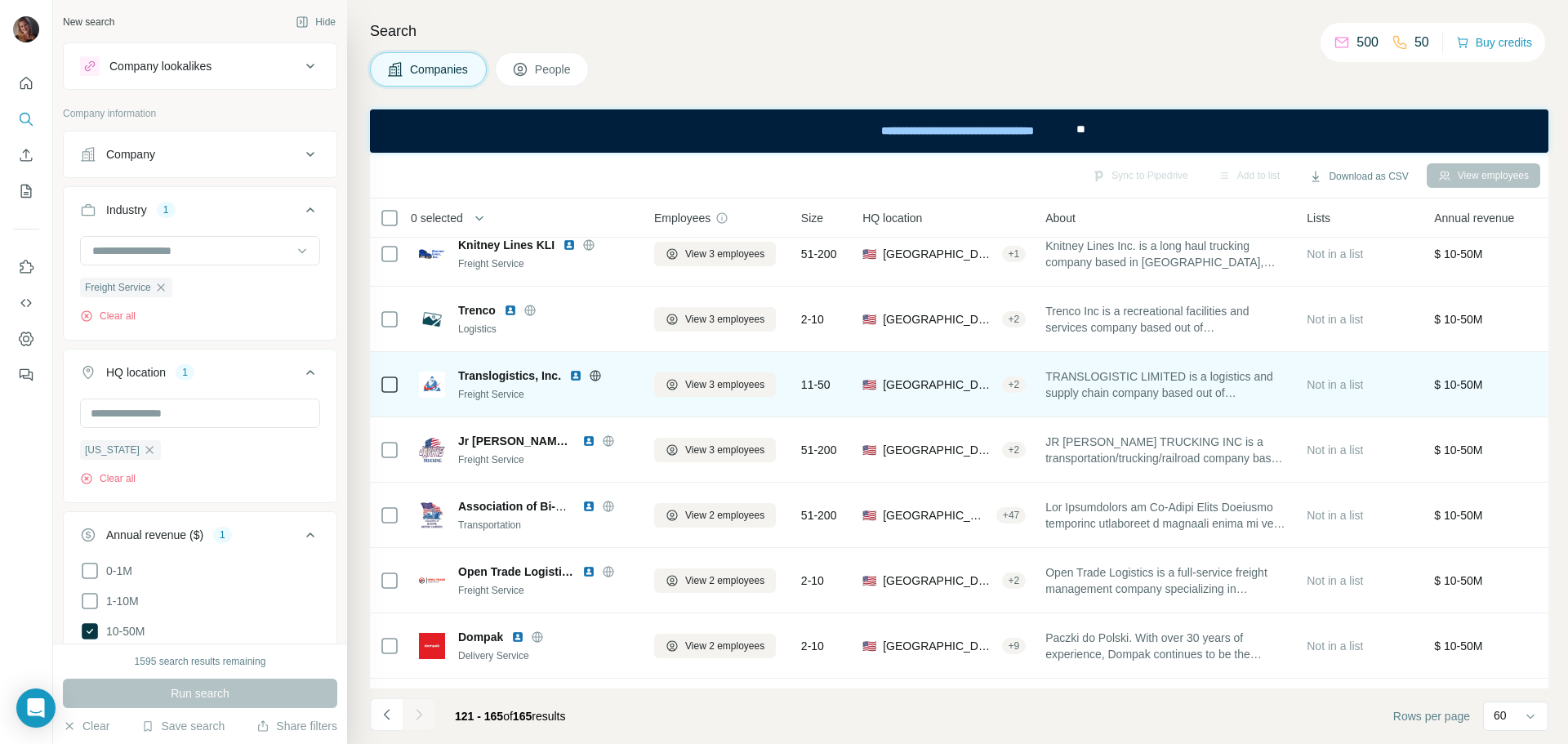
click at [1023, 385] on div "+ 2" at bounding box center [1014, 384] width 24 height 15
click at [902, 386] on span "[GEOGRAPHIC_DATA], [GEOGRAPHIC_DATA]" at bounding box center [939, 384] width 112 height 16
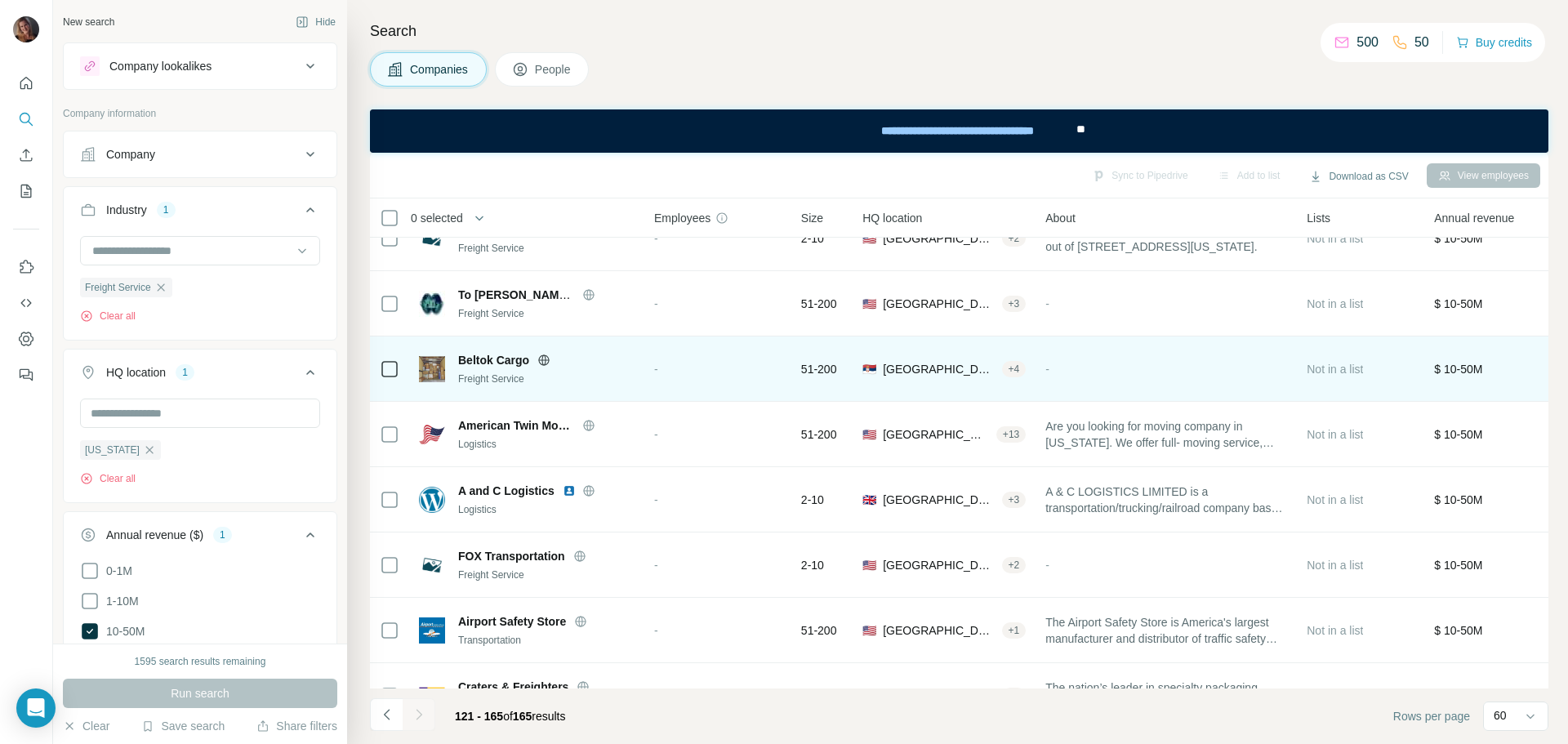
scroll to position [2497, 0]
